Goal: Information Seeking & Learning: Learn about a topic

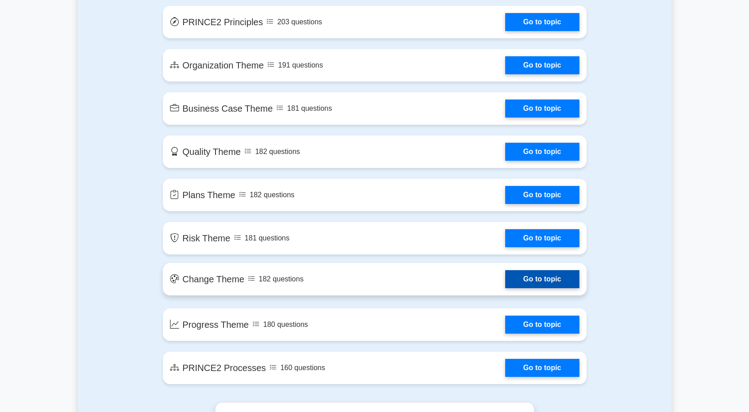
scroll to position [450, 0]
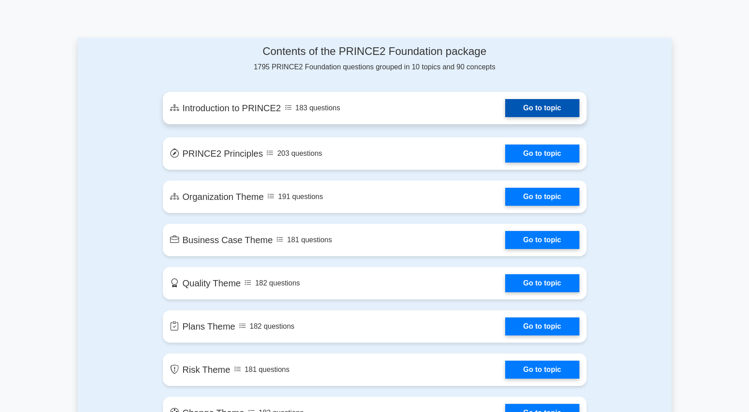
click at [525, 107] on link "Go to topic" at bounding box center [542, 108] width 74 height 18
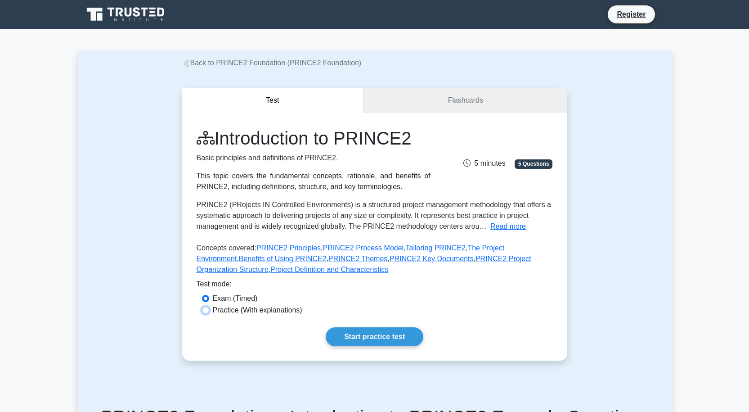
click at [206, 312] on input "Practice (With explanations)" at bounding box center [205, 309] width 7 height 7
radio input "true"
drag, startPoint x: 355, startPoint y: 333, endPoint x: 302, endPoint y: 327, distance: 53.4
click at [355, 333] on link "Start practice test" at bounding box center [375, 336] width 98 height 19
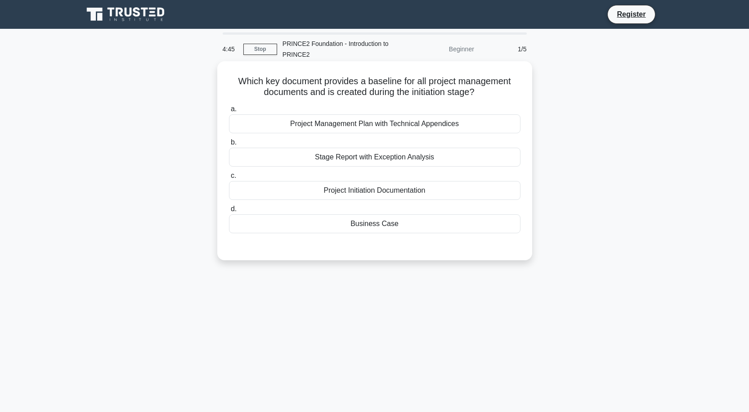
click at [349, 190] on div "Project Initiation Documentation" at bounding box center [374, 190] width 291 height 19
click at [229, 179] on input "c. Project Initiation Documentation" at bounding box center [229, 176] width 0 height 6
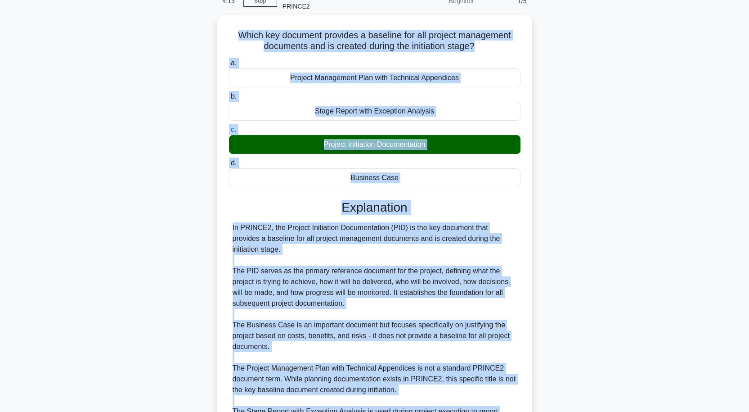
scroll to position [154, 0]
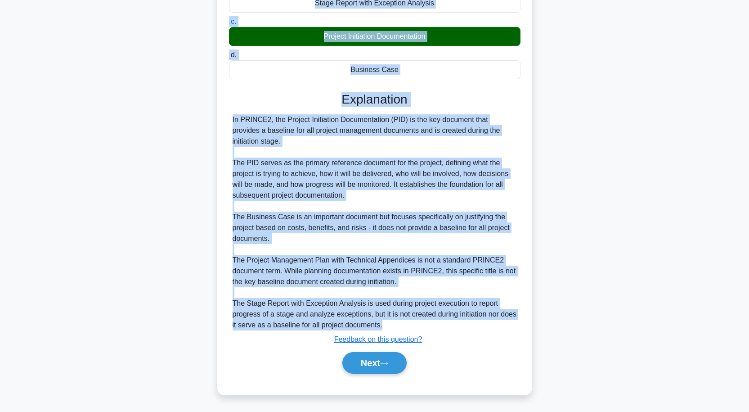
drag, startPoint x: 235, startPoint y: 79, endPoint x: 406, endPoint y: 320, distance: 295.9
click at [406, 320] on div "Which key document provides a baseline for all project management documents and…" at bounding box center [375, 151] width 308 height 480
copy div "Which key document provides a baseline for all project management documents and…"
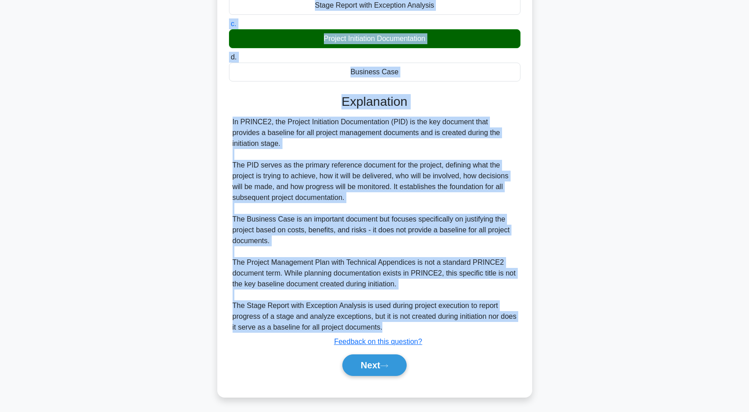
click at [600, 122] on div "Which key document provides a baseline for all project management documents and…" at bounding box center [375, 159] width 594 height 498
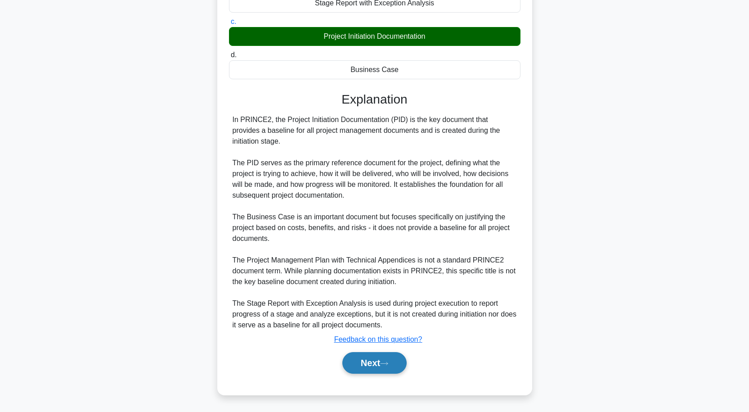
click at [381, 365] on button "Next" at bounding box center [374, 363] width 64 height 22
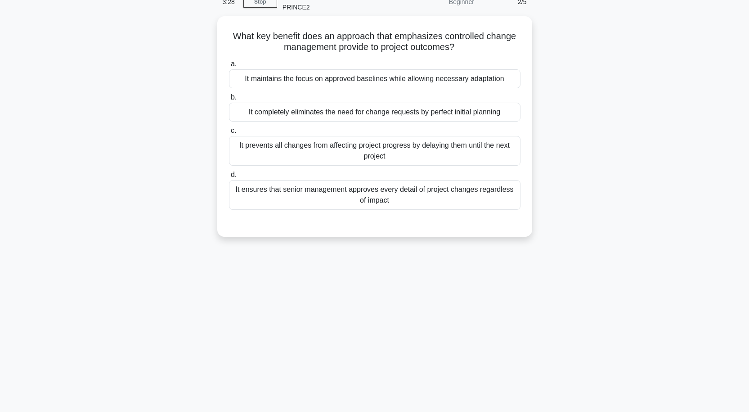
scroll to position [0, 0]
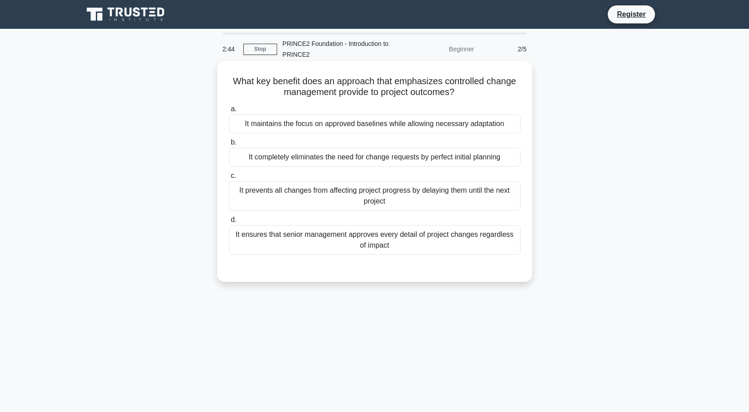
click at [340, 125] on div "It maintains the focus on approved baselines while allowing necessary adaptation" at bounding box center [374, 123] width 291 height 19
click at [229, 112] on input "a. It maintains the focus on approved baselines while allowing necessary adapta…" at bounding box center [229, 109] width 0 height 6
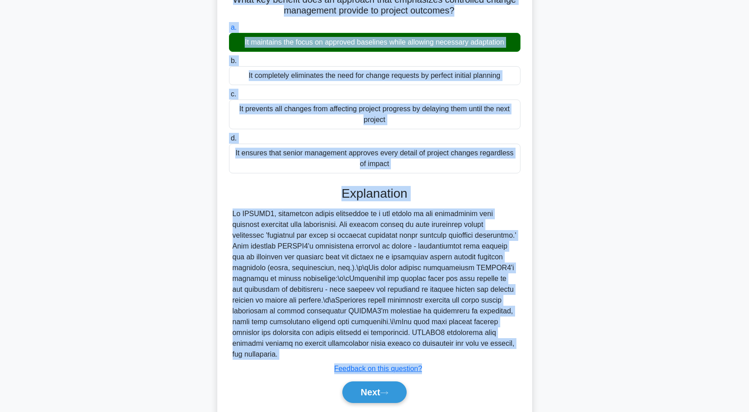
scroll to position [111, 0]
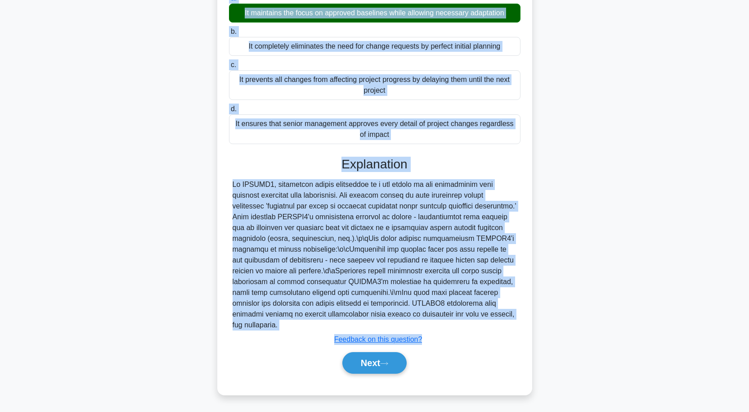
drag, startPoint x: 230, startPoint y: 60, endPoint x: 496, endPoint y: 322, distance: 373.1
click at [496, 322] on div "What key benefit does an approach that emphasizes controlled change management …" at bounding box center [375, 172] width 308 height 437
copy div "What key benefit does an approach that emphasizes controlled change management …"
click at [262, 247] on div at bounding box center [375, 254] width 284 height 151
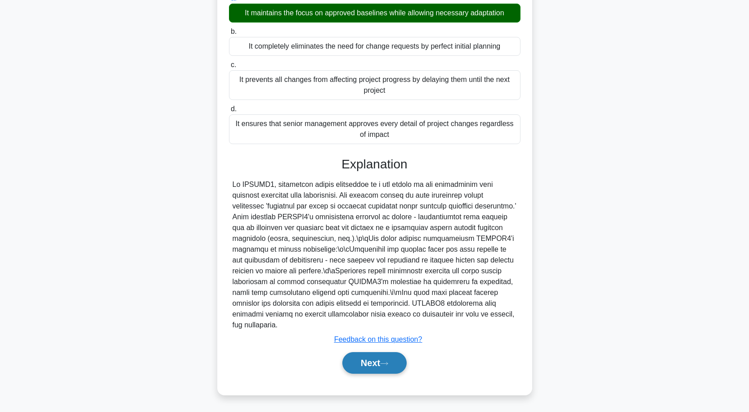
click at [378, 362] on button "Next" at bounding box center [374, 363] width 64 height 22
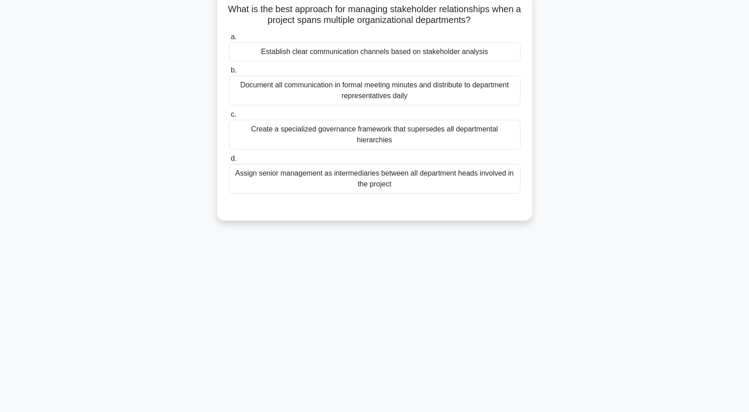
scroll to position [74, 0]
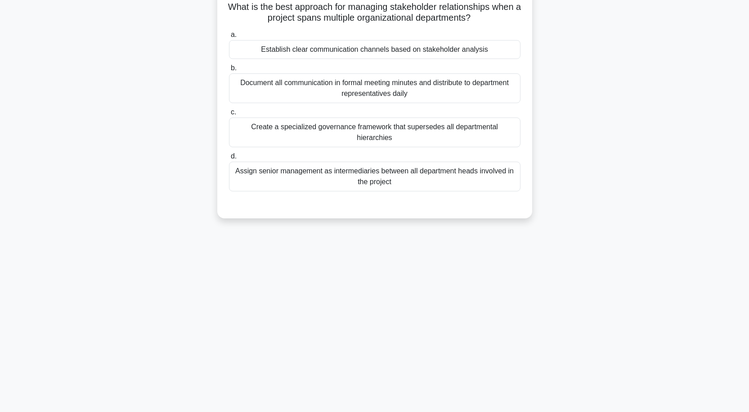
click at [358, 87] on div "Document all communication in formal meeting minutes and distribute to departme…" at bounding box center [374, 88] width 291 height 30
click at [229, 71] on input "b. Document all communication in formal meeting minutes and distribute to depar…" at bounding box center [229, 68] width 0 height 6
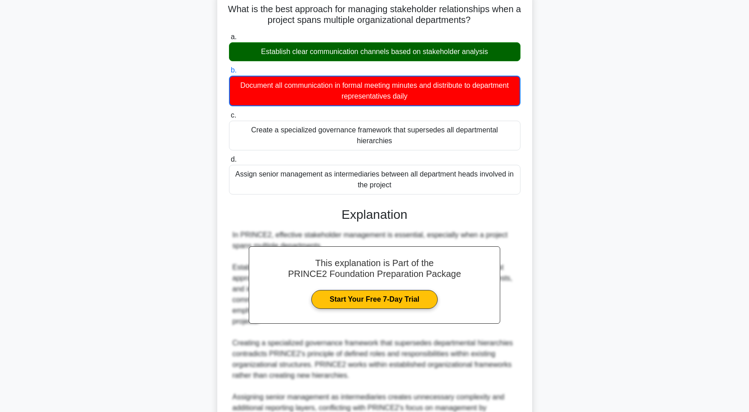
click at [565, 141] on div "What is the best approach for managing stakeholder relationships when a project…" at bounding box center [375, 271] width 594 height 564
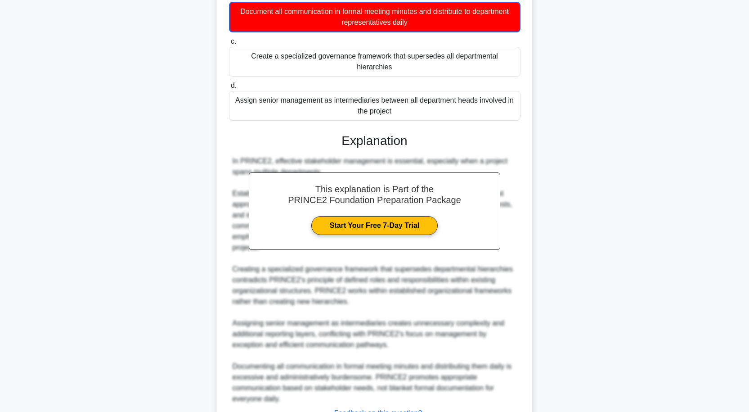
scroll to position [209, 0]
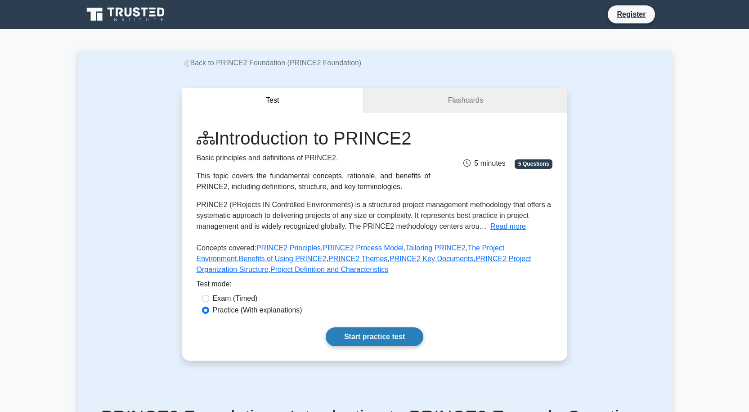
click at [367, 336] on link "Start practice test" at bounding box center [375, 336] width 98 height 19
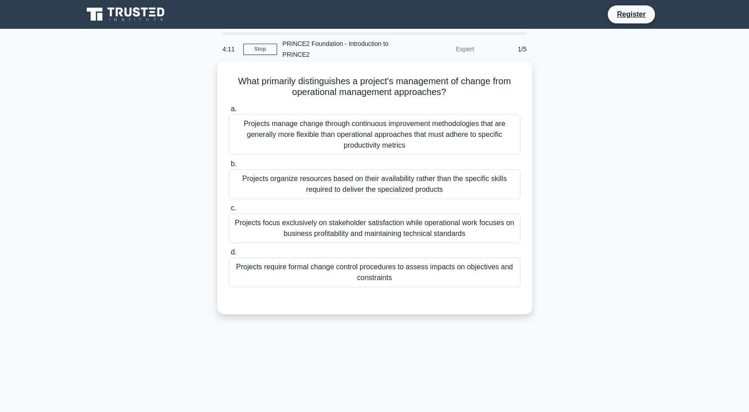
click at [385, 194] on div "Projects organize resources based on their availability rather than the specifi…" at bounding box center [374, 184] width 291 height 30
click at [229, 167] on input "b. Projects organize resources based on their availability rather than the spec…" at bounding box center [229, 164] width 0 height 6
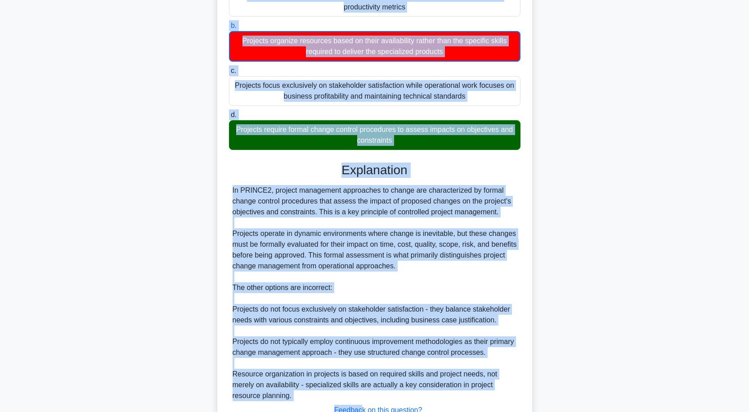
scroll to position [209, 0]
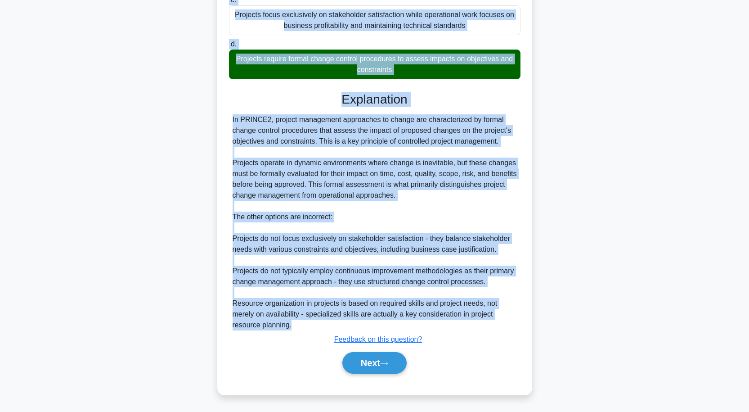
drag, startPoint x: 233, startPoint y: 79, endPoint x: 395, endPoint y: 326, distance: 294.9
click at [395, 326] on div "What primarily distinguishes a project's management of change from operational …" at bounding box center [375, 123] width 308 height 535
copy div "What primarily distinguishes a project's management of change from operational …"
click at [522, 202] on div "What primarily distinguishes a project's management of change from operational …" at bounding box center [375, 123] width 308 height 535
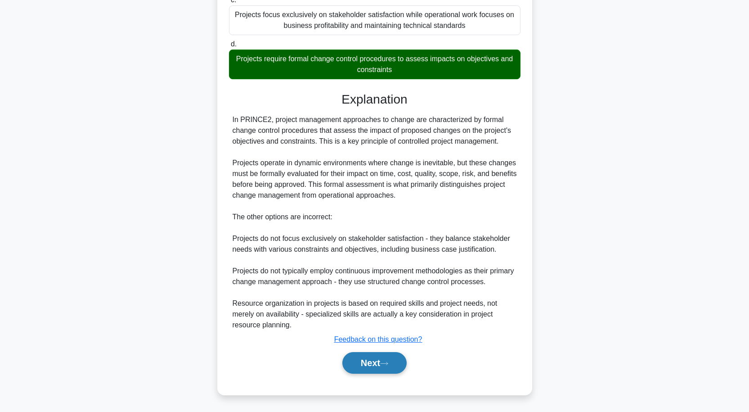
click at [386, 358] on button "Next" at bounding box center [374, 363] width 64 height 22
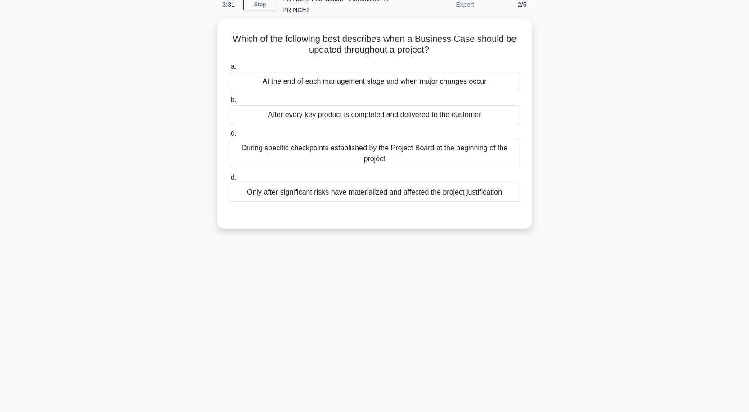
scroll to position [0, 0]
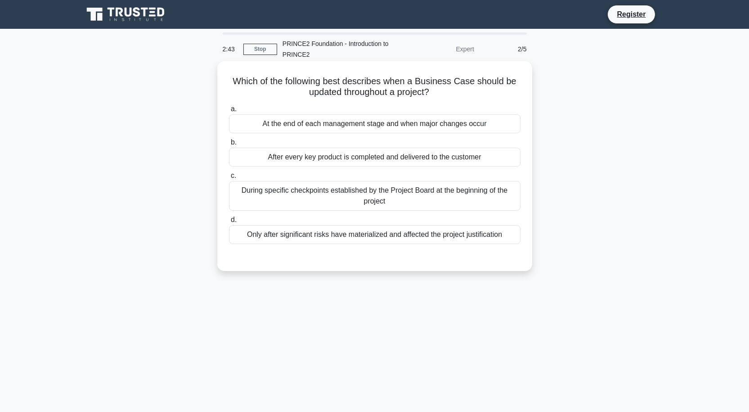
click at [404, 124] on div "At the end of each management stage and when major changes occur" at bounding box center [374, 123] width 291 height 19
click at [229, 112] on input "a. At the end of each management stage and when major changes occur" at bounding box center [229, 109] width 0 height 6
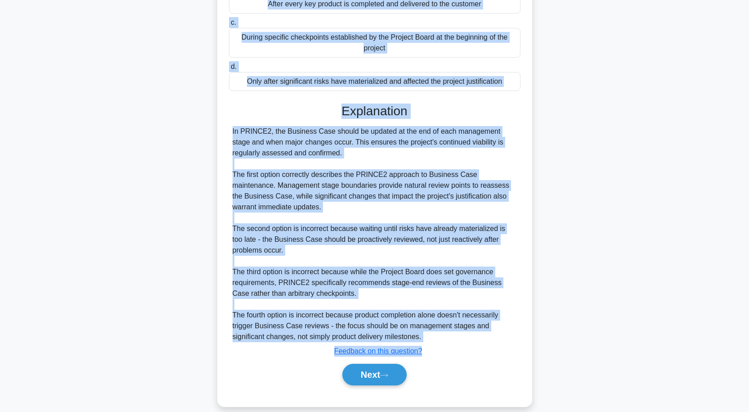
scroll to position [165, 0]
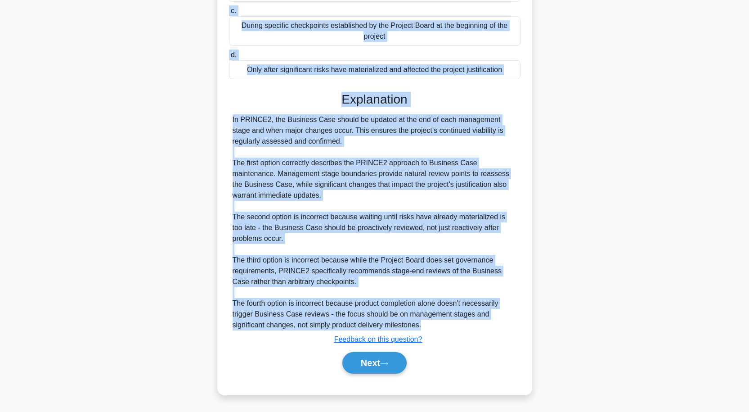
drag, startPoint x: 234, startPoint y: 79, endPoint x: 424, endPoint y: 327, distance: 312.2
click at [424, 327] on div "Which of the following best describes when a Business Case should be updated th…" at bounding box center [375, 145] width 308 height 491
copy div "Which of the following best describes when a Business Case should be updated th…"
click at [380, 358] on button "Next" at bounding box center [374, 363] width 64 height 22
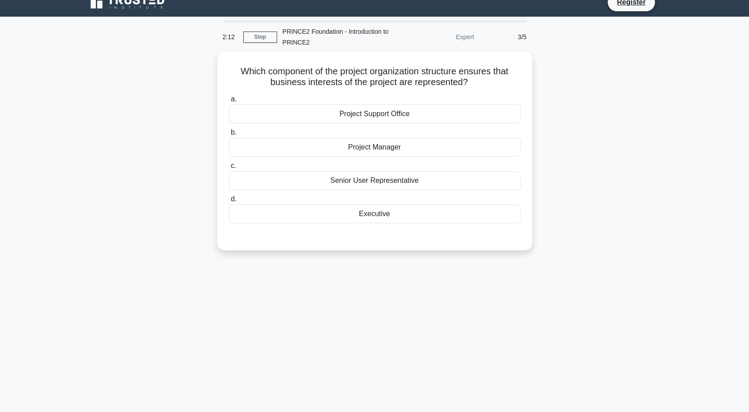
scroll to position [0, 0]
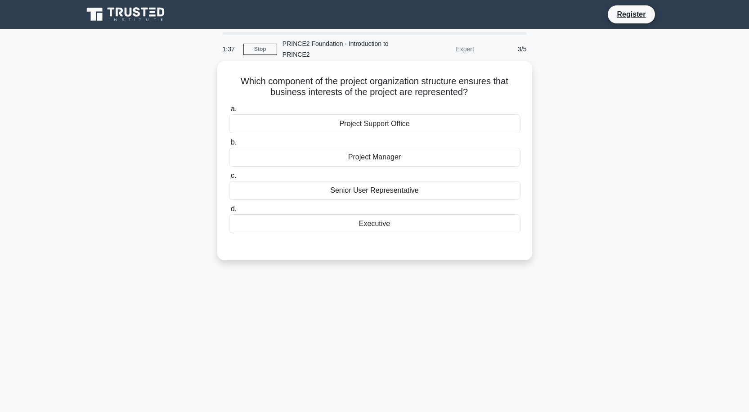
click at [378, 224] on div "Executive" at bounding box center [374, 223] width 291 height 19
click at [229, 212] on input "d. Executive" at bounding box center [229, 209] width 0 height 6
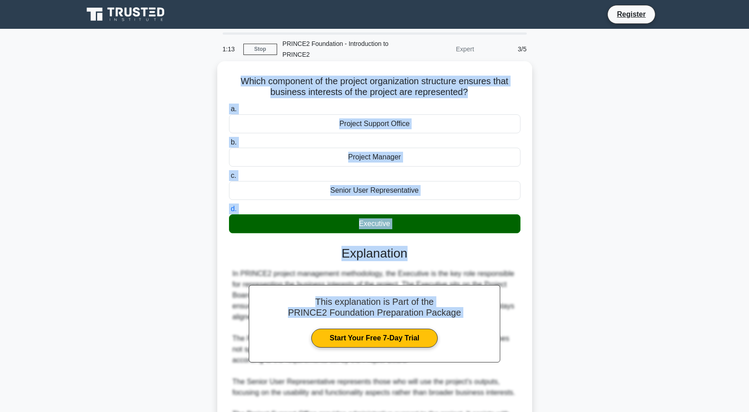
drag, startPoint x: 237, startPoint y: 81, endPoint x: 513, endPoint y: 247, distance: 321.2
click at [513, 247] on div "Which component of the project organization structure ensures that business int…" at bounding box center [375, 283] width 308 height 437
copy div "Which component of the project organization structure ensures that business int…"
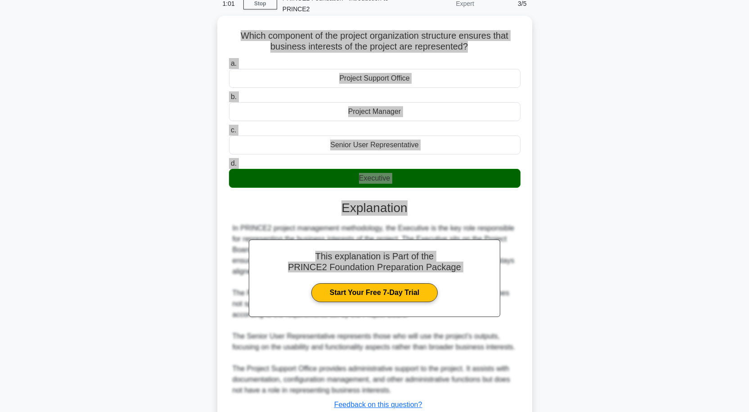
scroll to position [111, 0]
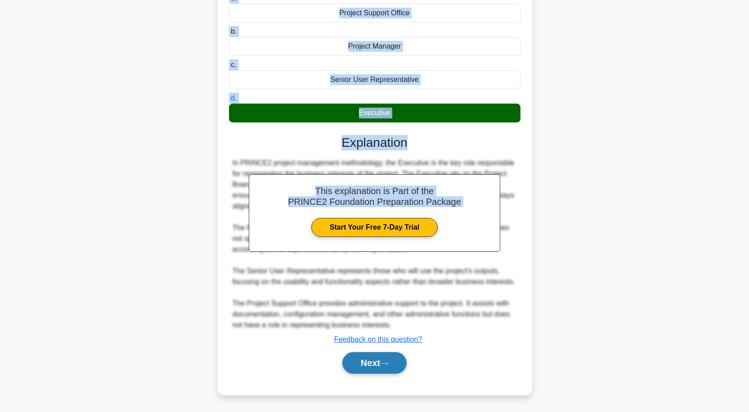
click at [383, 358] on button "Next" at bounding box center [374, 363] width 64 height 22
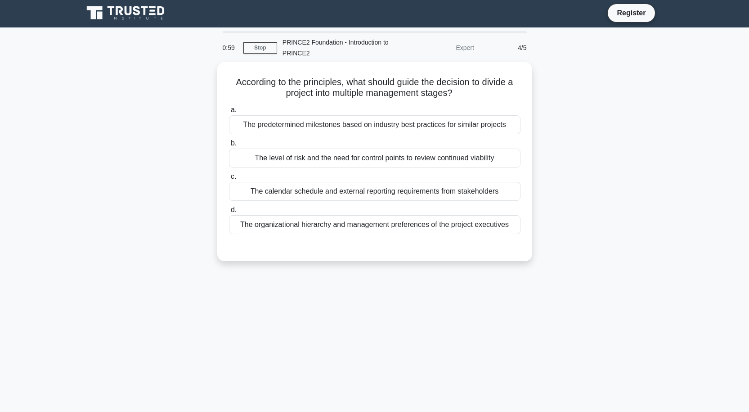
scroll to position [0, 0]
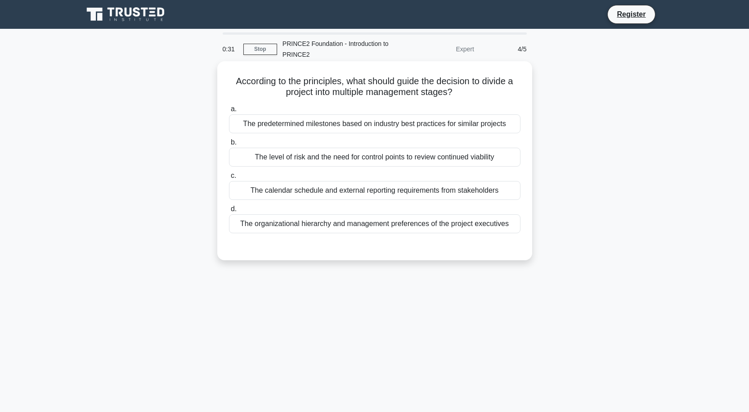
click at [308, 160] on div "The level of risk and the need for control points to review continued viability" at bounding box center [374, 157] width 291 height 19
click at [229, 145] on input "b. The level of risk and the need for control points to review continued viabil…" at bounding box center [229, 142] width 0 height 6
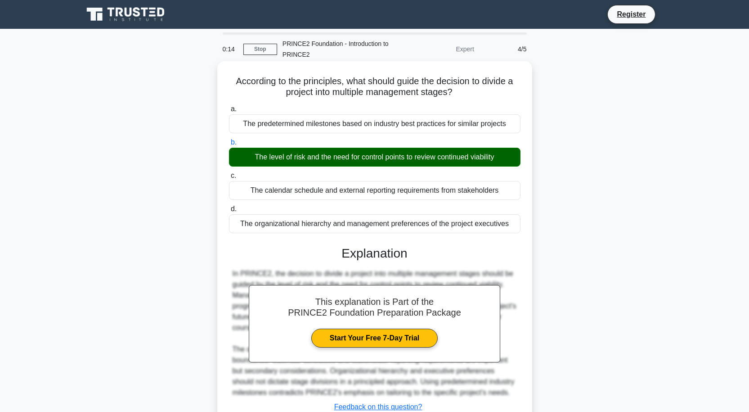
drag, startPoint x: 232, startPoint y: 81, endPoint x: 460, endPoint y: 195, distance: 255.5
click at [510, 225] on div "According to the principles, what should guide the decision to divide a project…" at bounding box center [375, 262] width 308 height 394
copy div "According to the principles, what should guide the decision to divide a project…"
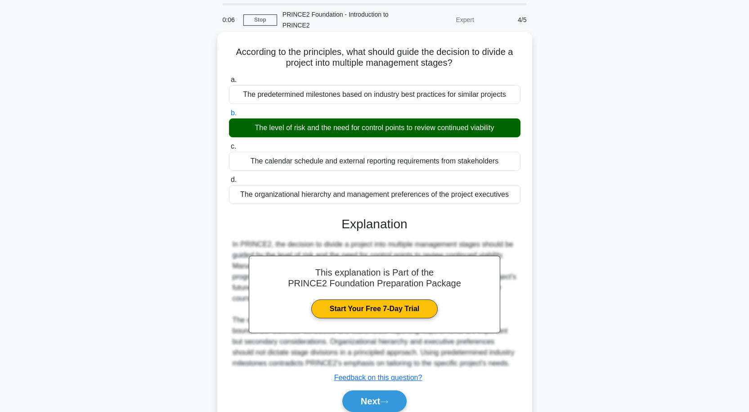
scroll to position [74, 0]
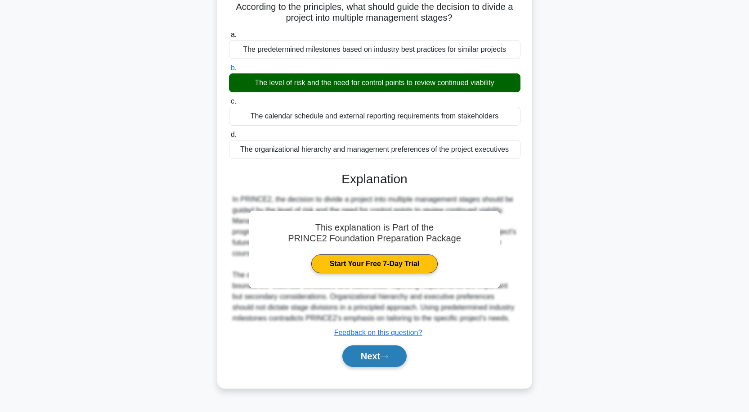
click at [383, 358] on button "Next" at bounding box center [374, 356] width 64 height 22
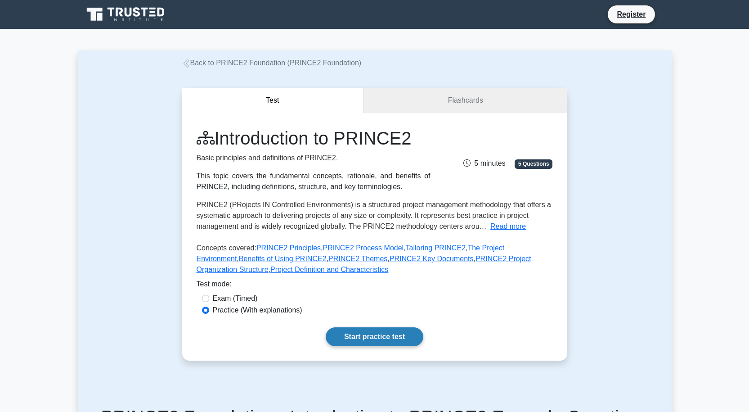
click at [380, 334] on link "Start practice test" at bounding box center [375, 336] width 98 height 19
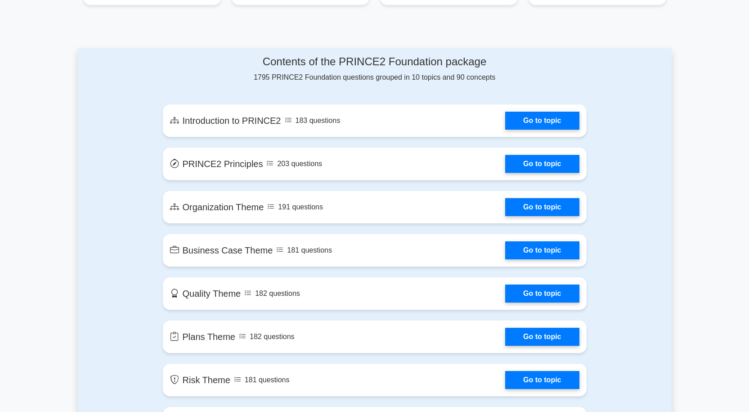
scroll to position [450, 0]
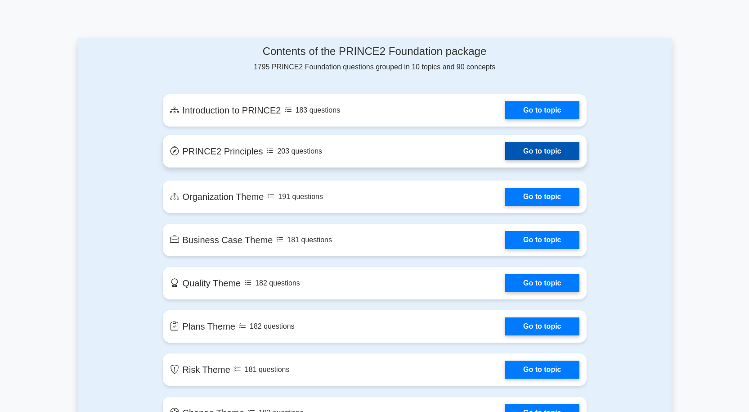
click at [524, 152] on link "Go to topic" at bounding box center [542, 151] width 74 height 18
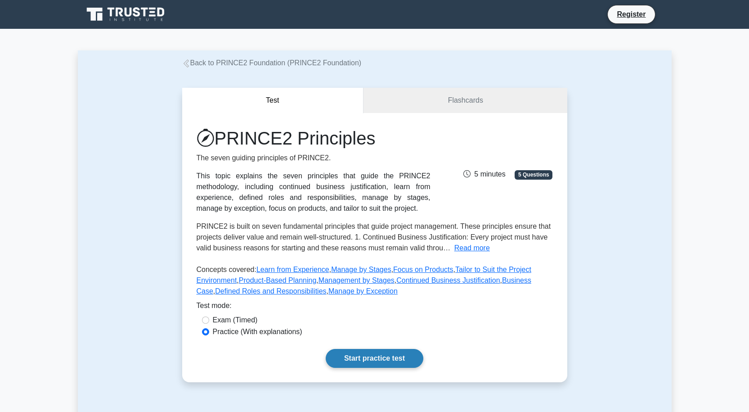
click at [380, 352] on link "Start practice test" at bounding box center [375, 358] width 98 height 19
